Goal: Task Accomplishment & Management: Complete application form

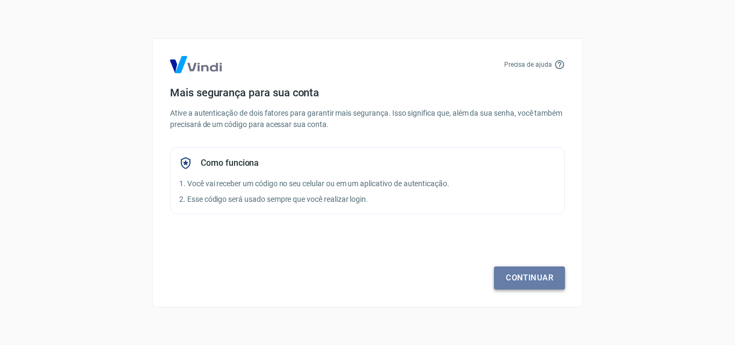
click at [540, 277] on link "Continuar" at bounding box center [529, 277] width 71 height 23
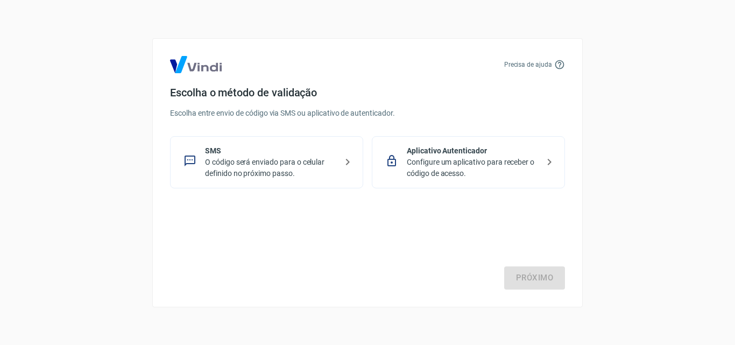
click at [305, 162] on p "O código será enviado para o celular definido no próximo passo." at bounding box center [271, 168] width 132 height 23
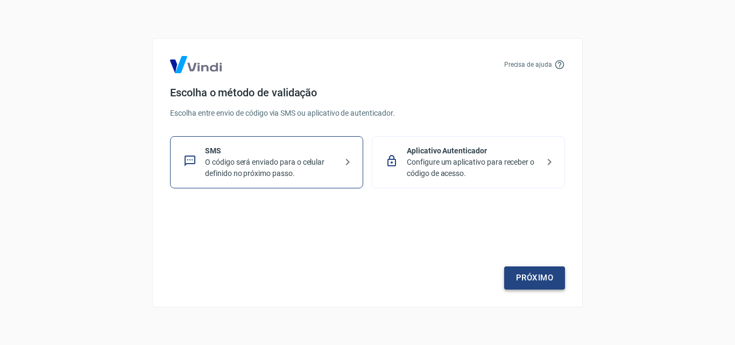
click at [537, 267] on link "Próximo" at bounding box center [534, 277] width 61 height 23
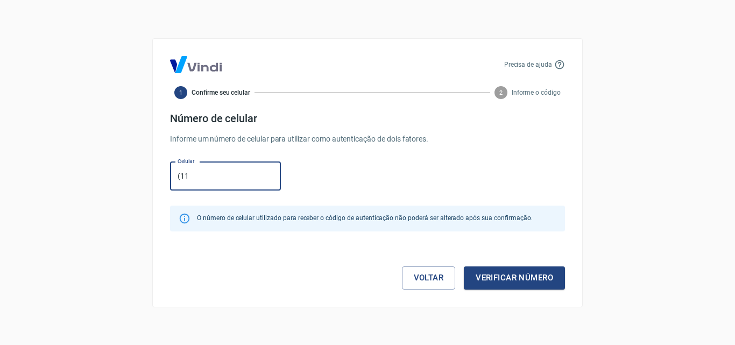
type input "(11) 99330-5844"
click at [538, 284] on button "Verificar número" at bounding box center [514, 277] width 101 height 23
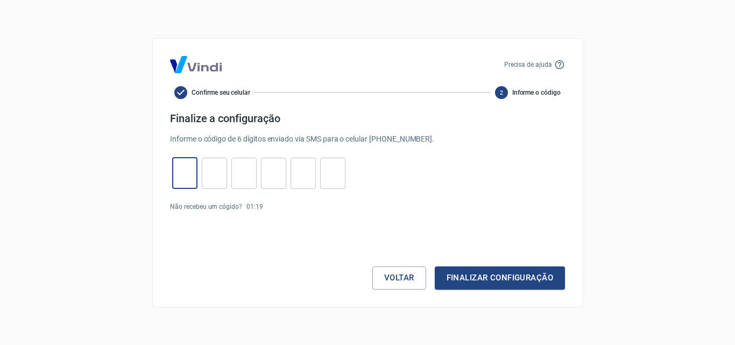
click at [188, 175] on input "tel" at bounding box center [184, 172] width 25 height 23
type input "6"
type input "1"
type input "5"
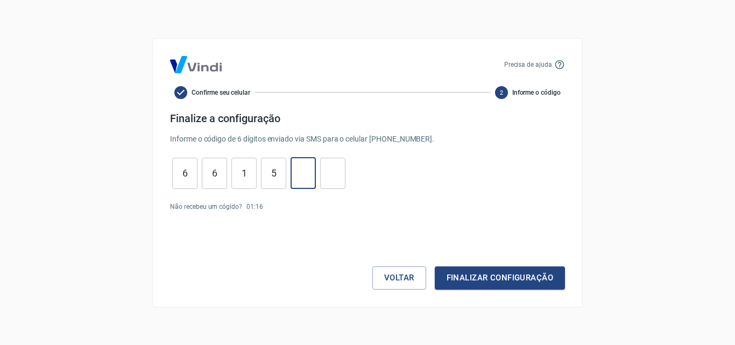
type input "5"
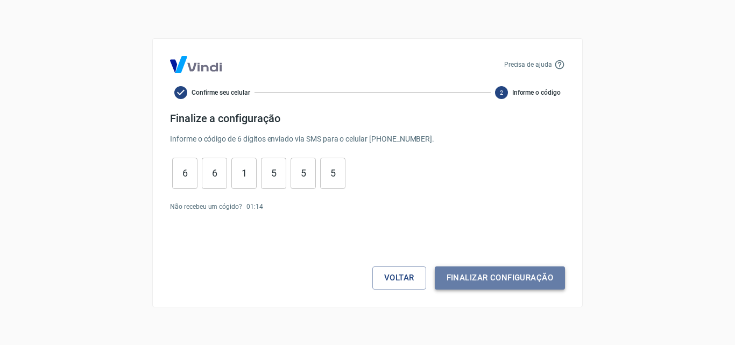
click at [530, 279] on button "Finalizar configuração" at bounding box center [500, 277] width 130 height 23
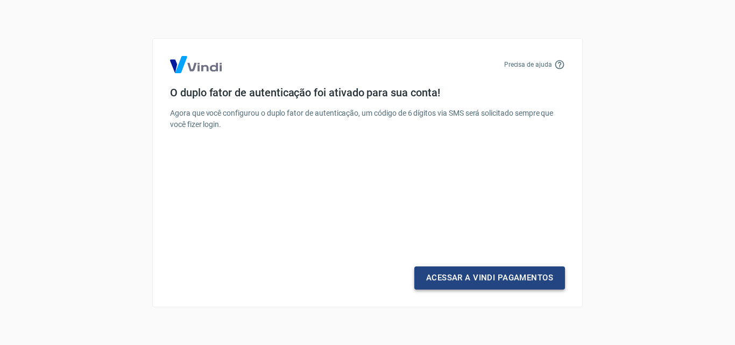
click at [500, 280] on link "Acessar a Vindi Pagamentos" at bounding box center [489, 277] width 151 height 23
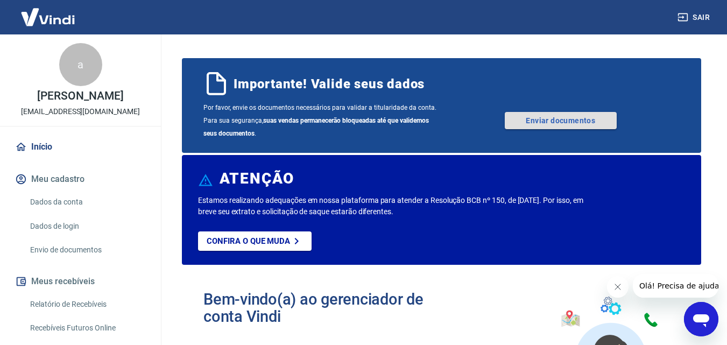
click at [531, 123] on link "Enviar documentos" at bounding box center [561, 120] width 112 height 17
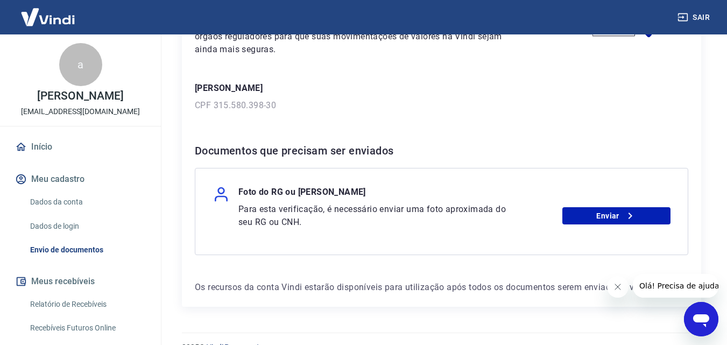
scroll to position [154, 0]
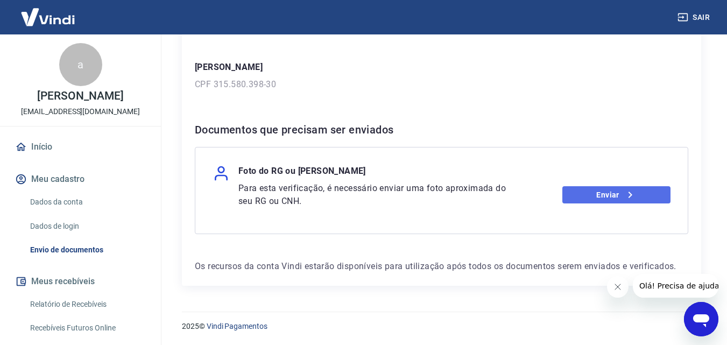
click at [622, 198] on link "Enviar" at bounding box center [617, 194] width 108 height 17
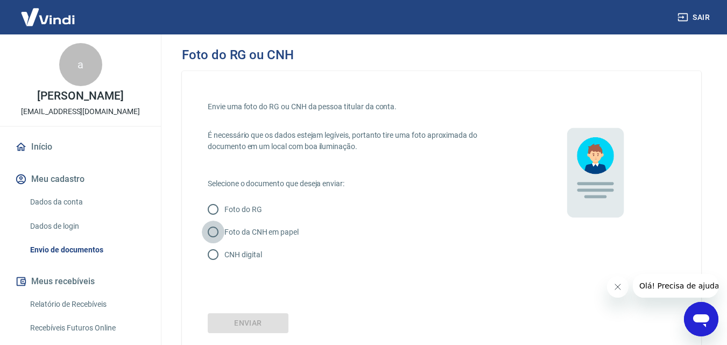
click at [215, 230] on input "Foto da CNH em papel" at bounding box center [213, 232] width 23 height 23
radio input "true"
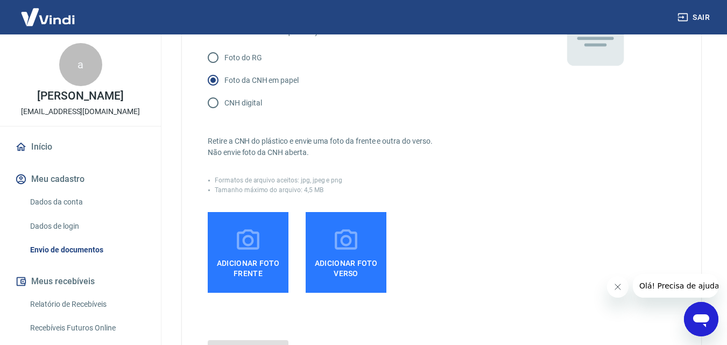
scroll to position [161, 0]
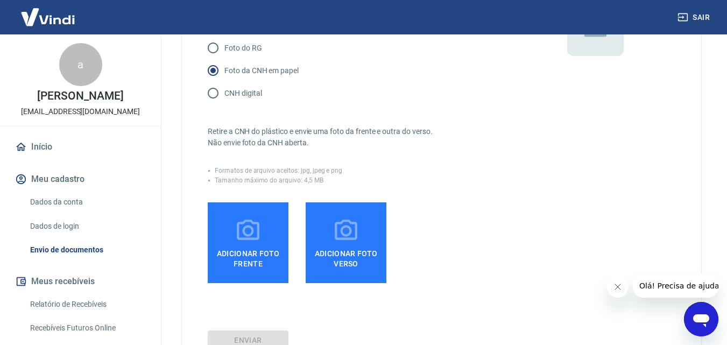
click at [244, 271] on label "Adicionar foto frente" at bounding box center [248, 242] width 81 height 81
click at [0, 0] on input "Adicionar foto frente" at bounding box center [0, 0] width 0 height 0
click at [243, 245] on span "Adicionar foto frente" at bounding box center [248, 256] width 72 height 24
click at [0, 0] on input "Adicionar foto frente" at bounding box center [0, 0] width 0 height 0
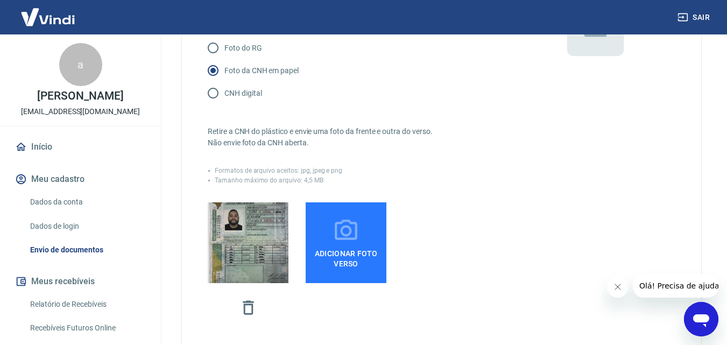
click at [359, 252] on span "Adicionar foto verso" at bounding box center [346, 256] width 72 height 24
click at [0, 0] on input "Adicionar foto verso" at bounding box center [0, 0] width 0 height 0
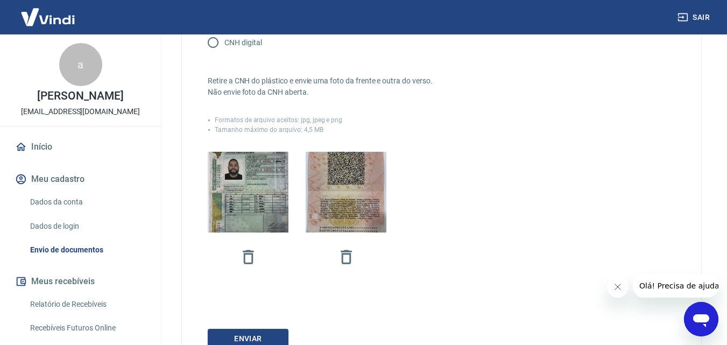
scroll to position [269, 0]
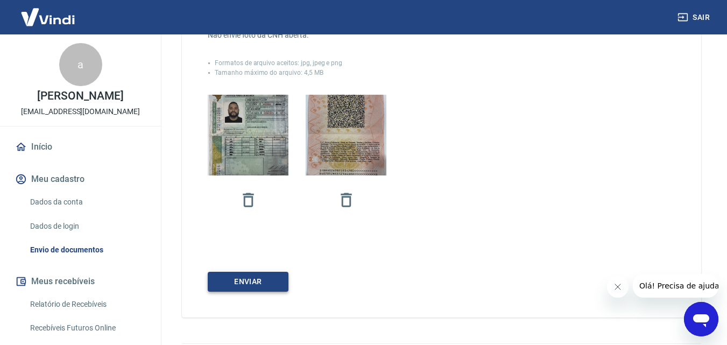
click at [279, 285] on button "Enviar" at bounding box center [248, 282] width 81 height 20
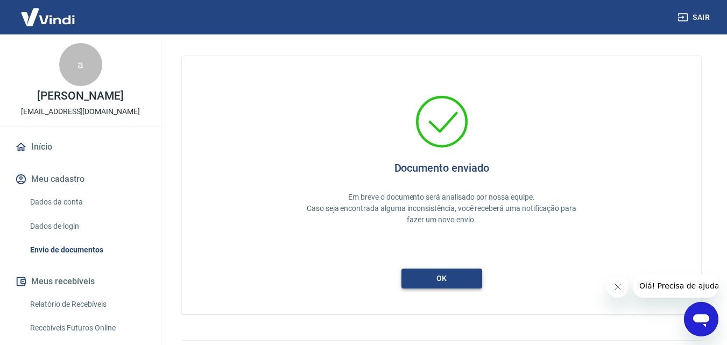
click at [457, 278] on button "ok" at bounding box center [442, 279] width 81 height 20
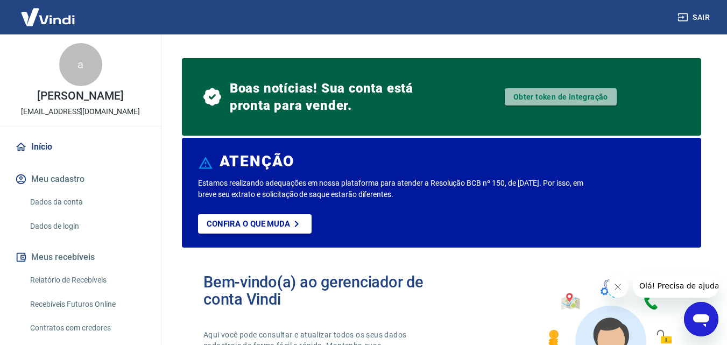
click at [574, 97] on link "Obter token de integração" at bounding box center [561, 96] width 112 height 17
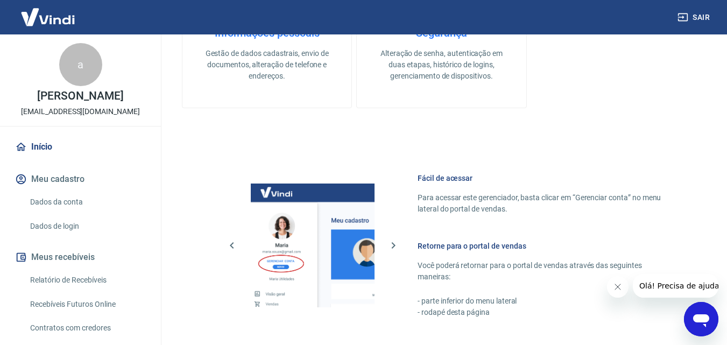
scroll to position [538, 0]
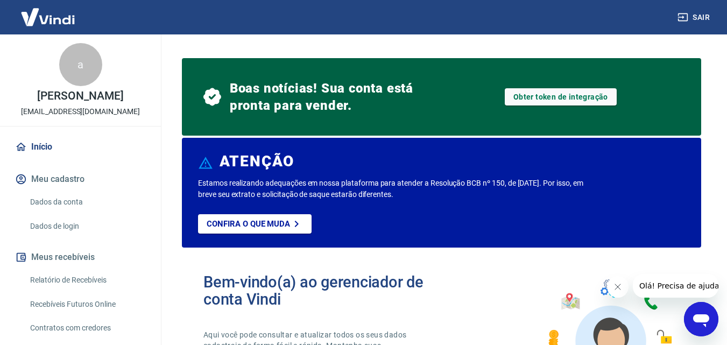
click at [76, 60] on div "a" at bounding box center [80, 64] width 43 height 43
